Goal: Task Accomplishment & Management: Use online tool/utility

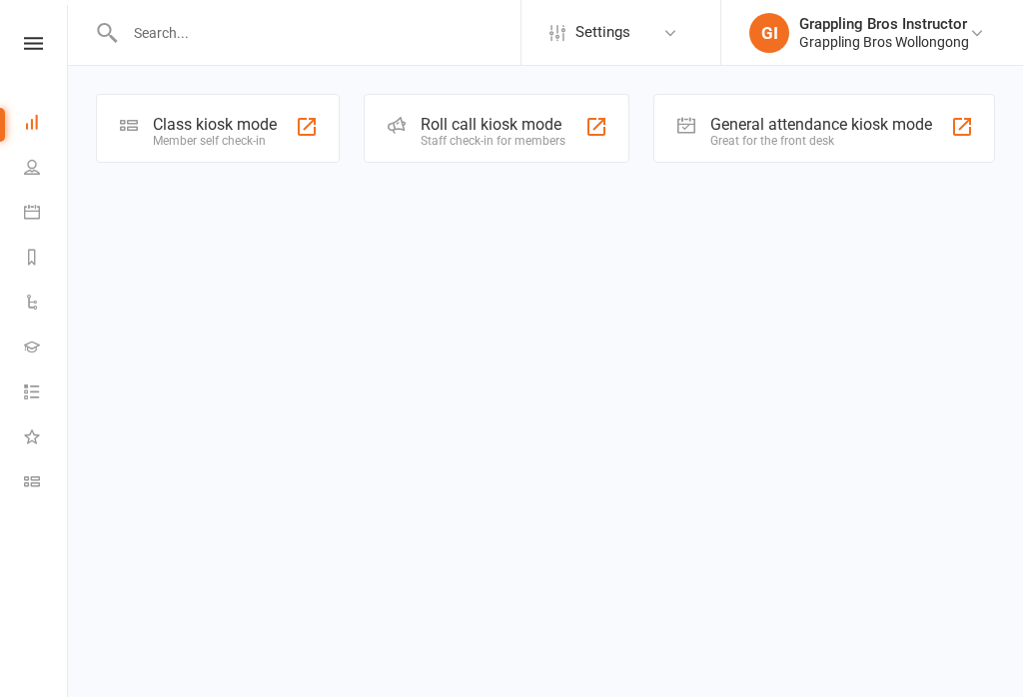
click at [296, 131] on div at bounding box center [307, 127] width 24 height 24
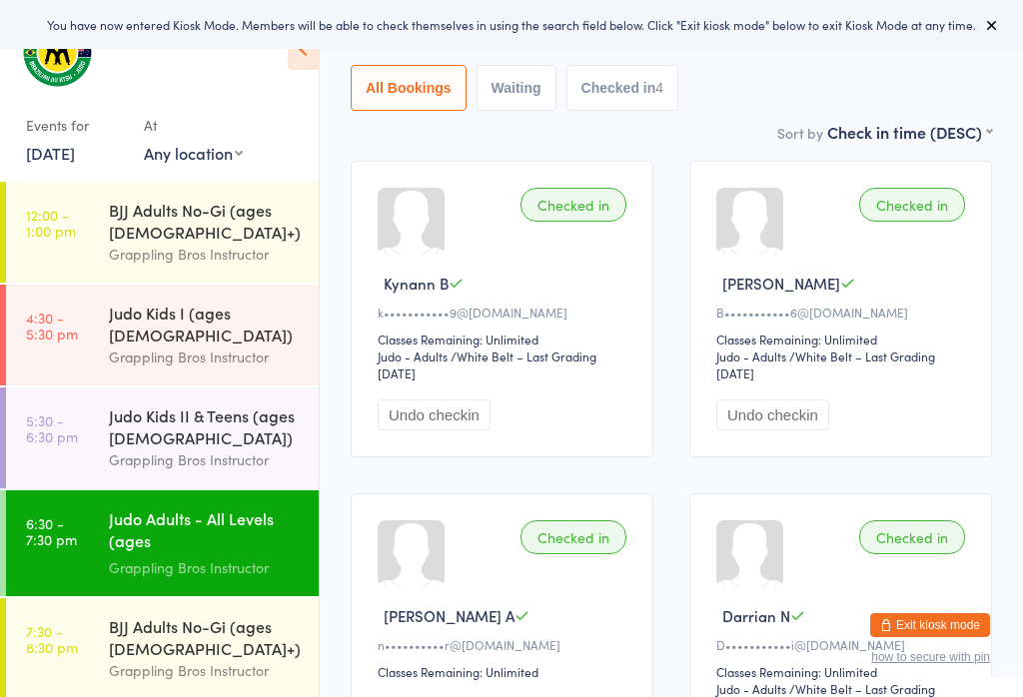
scroll to position [209, 0]
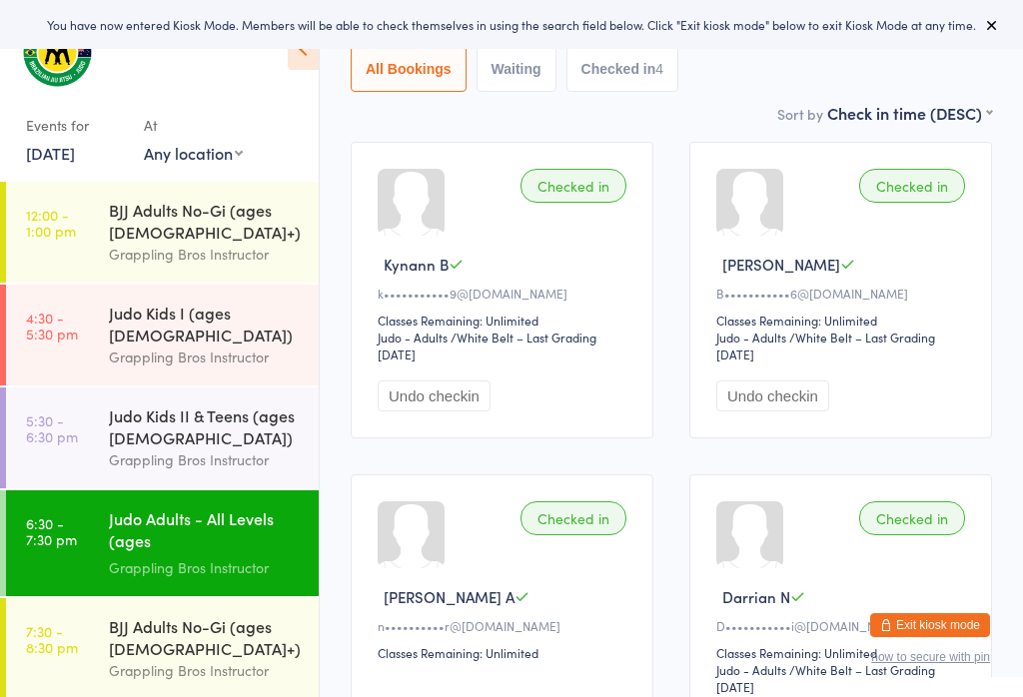
click at [168, 647] on div "BJJ Adults No-Gi (ages [DEMOGRAPHIC_DATA]+)" at bounding box center [205, 637] width 193 height 44
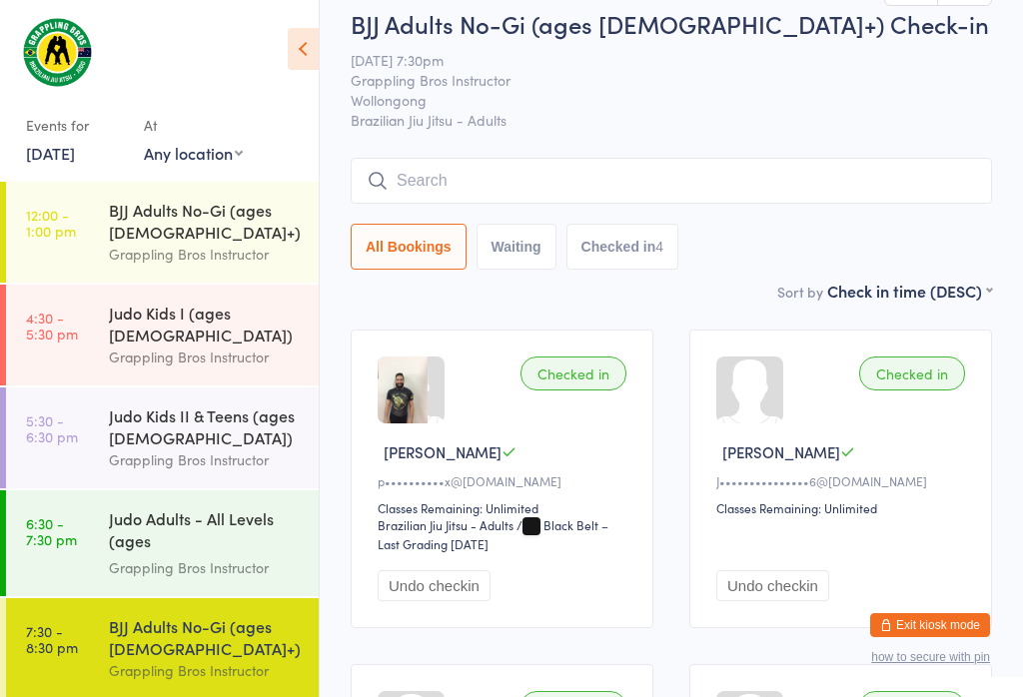
click at [608, 181] on input "search" at bounding box center [671, 181] width 641 height 46
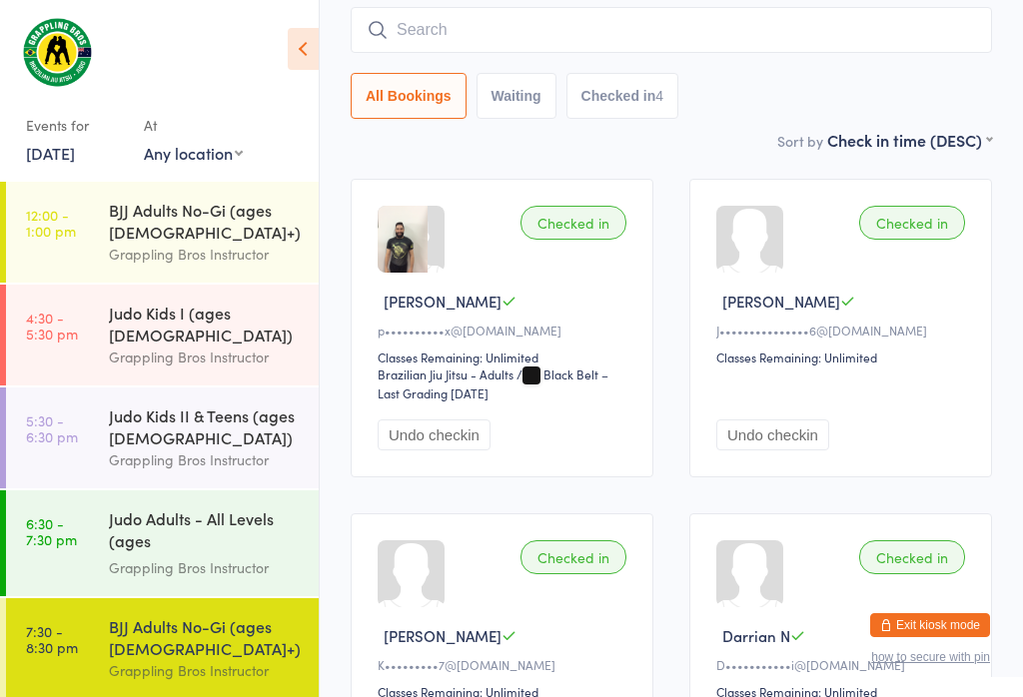
scroll to position [181, 0]
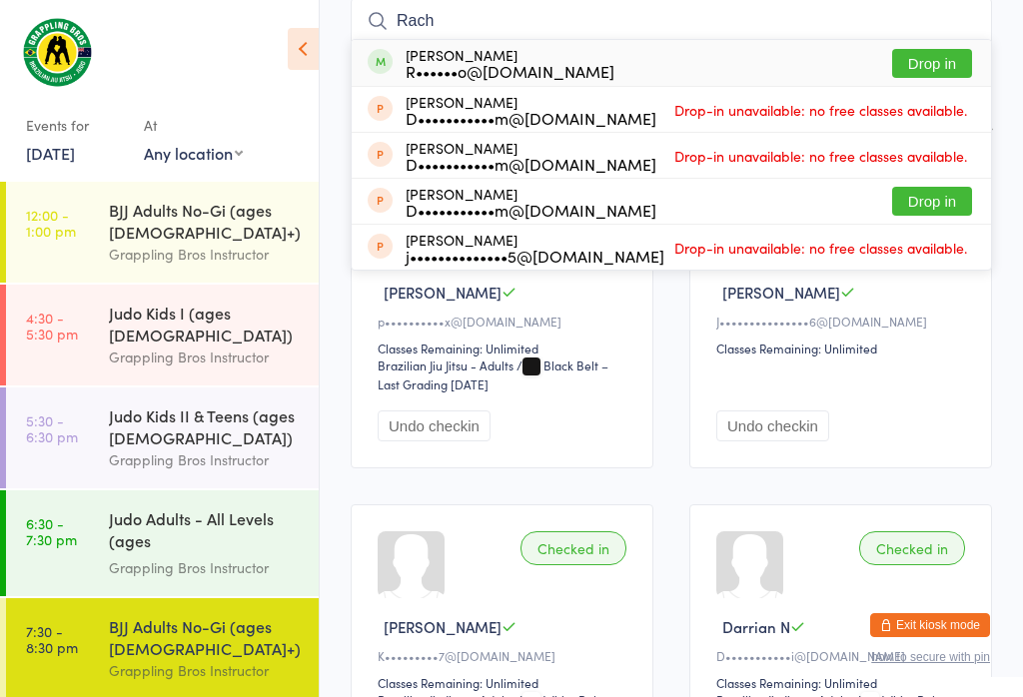
type input "Rach"
click at [939, 69] on button "Drop in" at bounding box center [932, 63] width 80 height 29
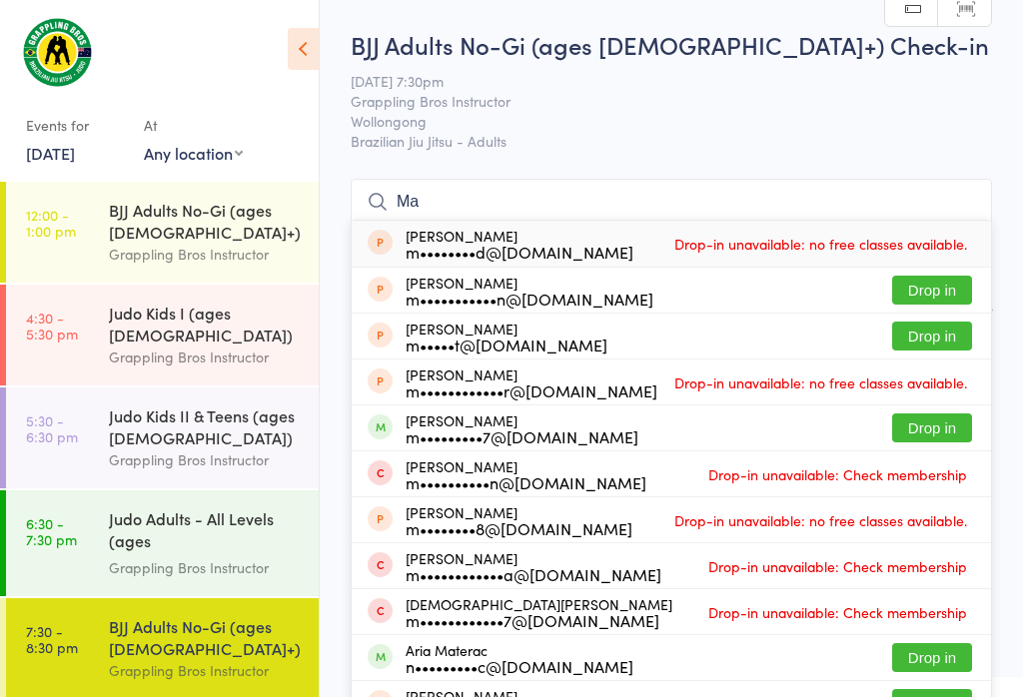
scroll to position [0, 0]
type input "M"
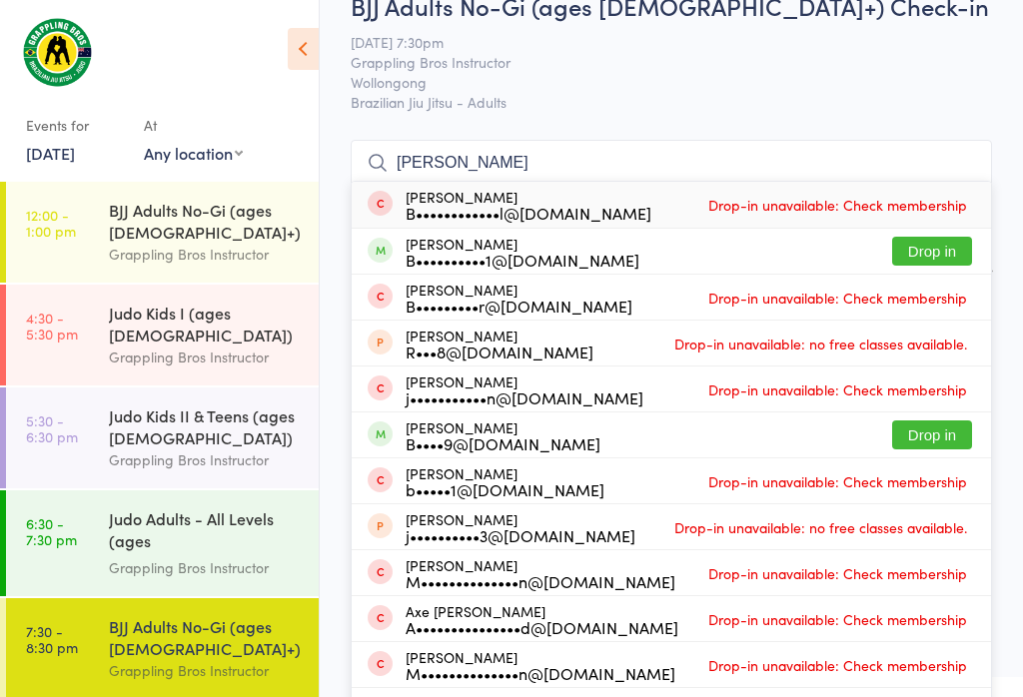
scroll to position [62, 0]
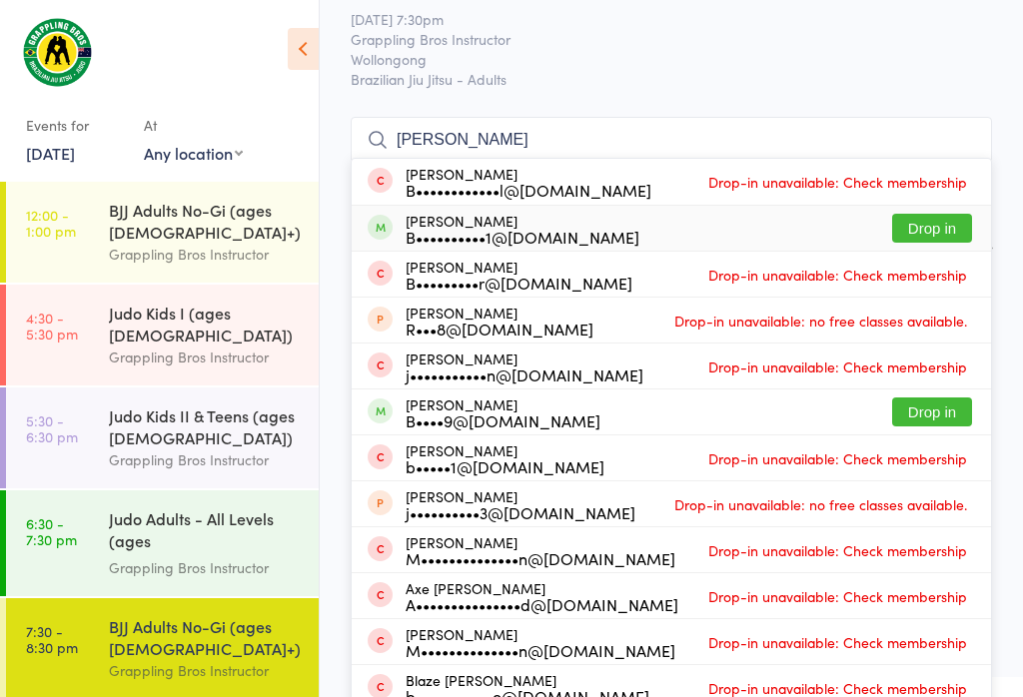
type input "[PERSON_NAME]"
click at [938, 227] on button "Drop in" at bounding box center [932, 228] width 80 height 29
